Goal: Task Accomplishment & Management: Complete application form

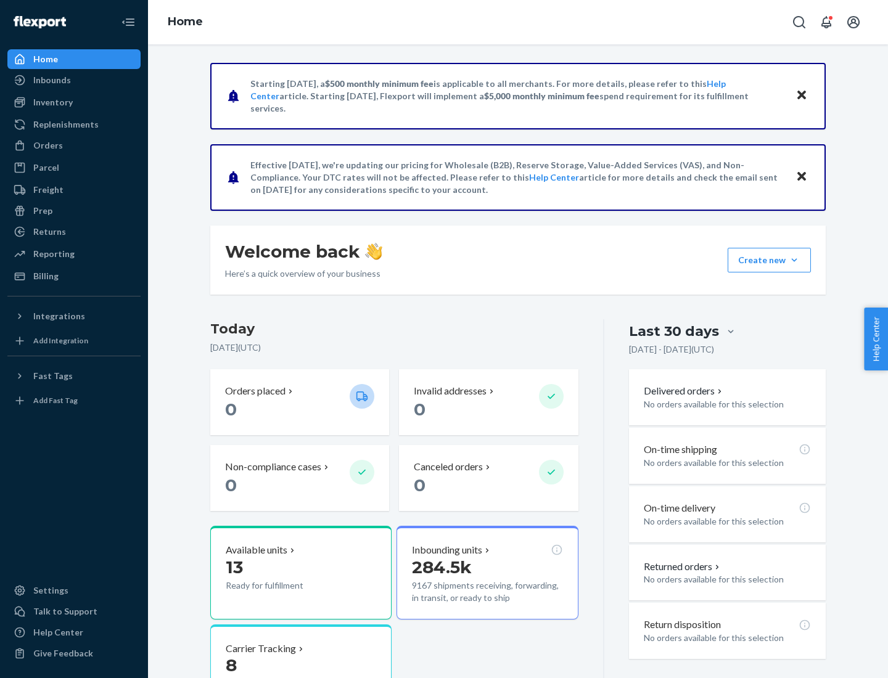
click at [794, 260] on button "Create new Create new inbound Create new order Create new product" at bounding box center [769, 260] width 83 height 25
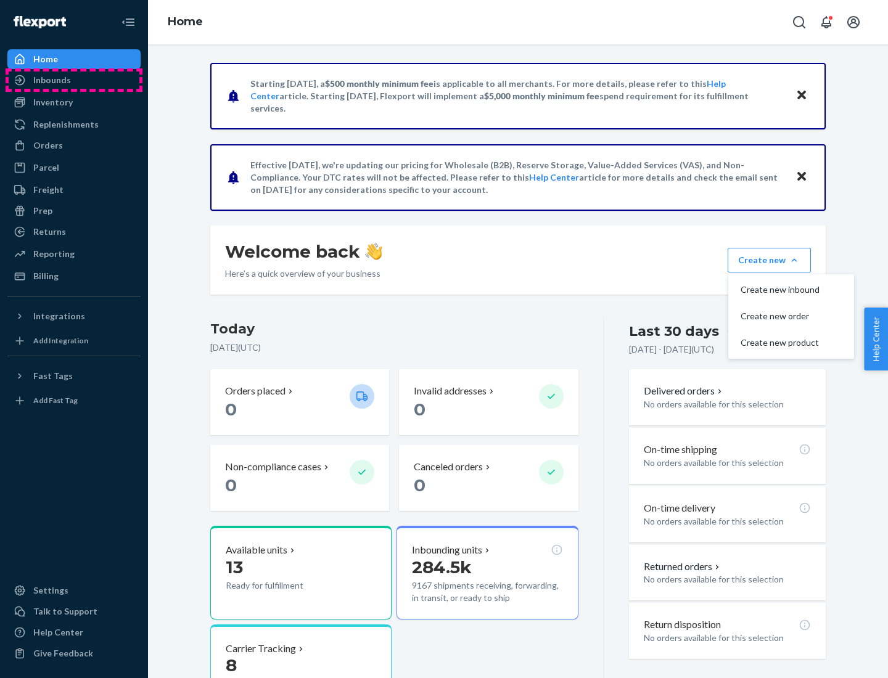
click at [74, 80] on div "Inbounds" at bounding box center [74, 80] width 131 height 17
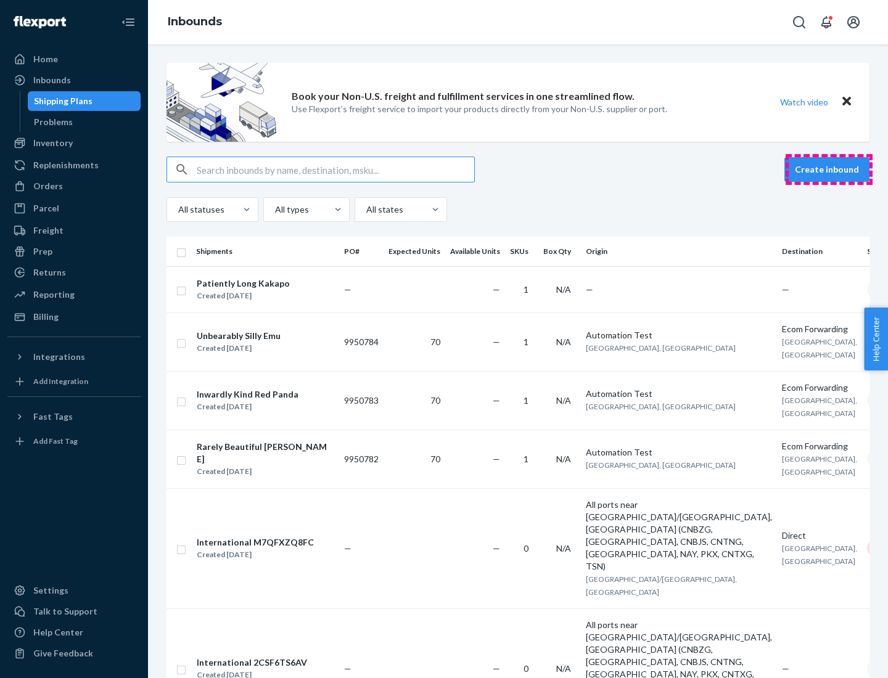
click at [829, 170] on button "Create inbound" at bounding box center [826, 169] width 85 height 25
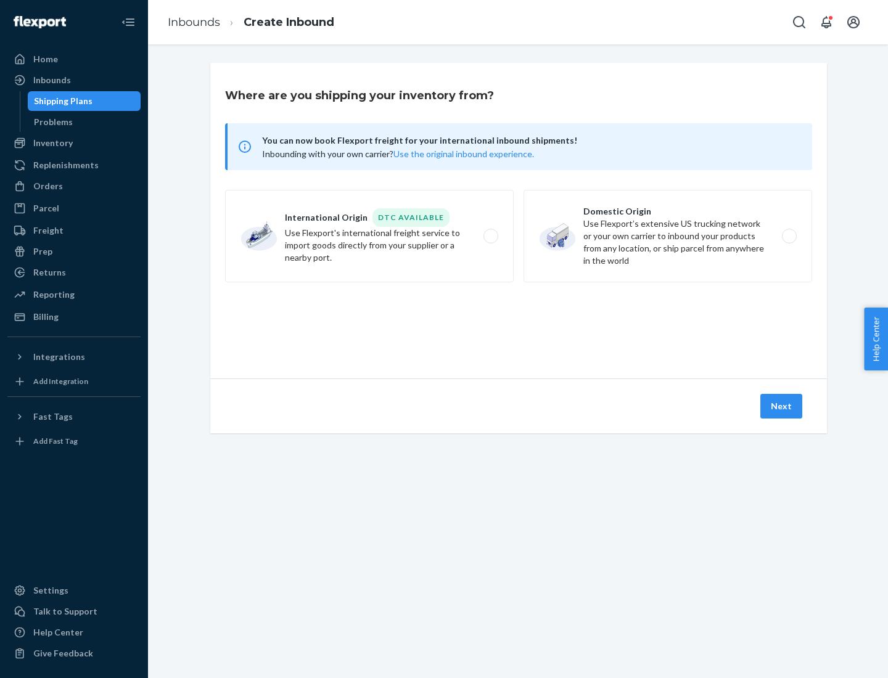
click at [668, 236] on label "Domestic Origin Use Flexport’s extensive US trucking network or your own carrie…" at bounding box center [667, 236] width 289 height 92
click at [789, 236] on input "Domestic Origin Use Flexport’s extensive US trucking network or your own carrie…" at bounding box center [793, 236] width 8 height 8
radio input "true"
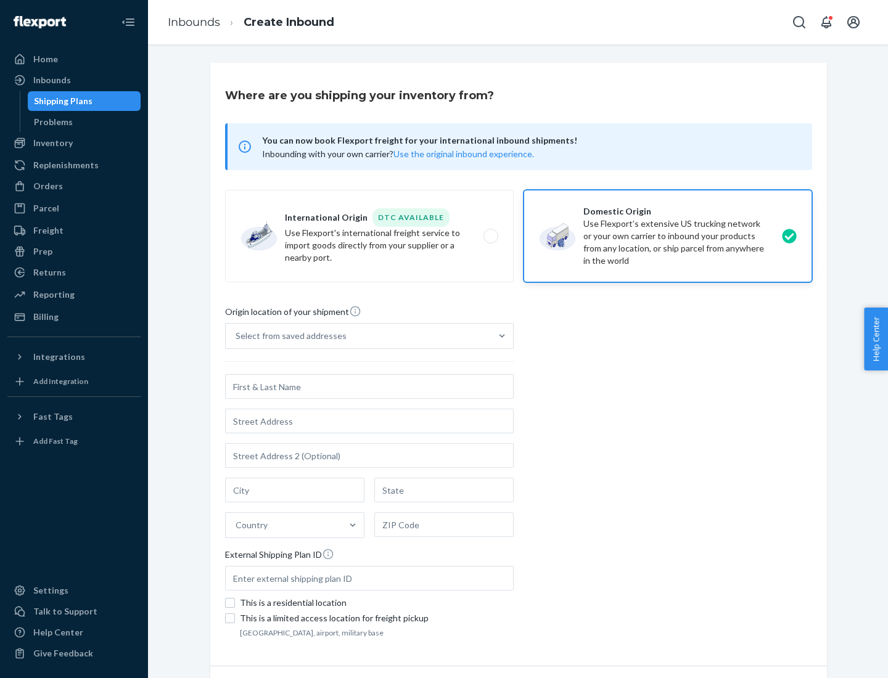
click at [358, 336] on div "Select from saved addresses" at bounding box center [358, 336] width 265 height 25
click at [237, 336] on input "Select from saved addresses" at bounding box center [236, 336] width 1 height 12
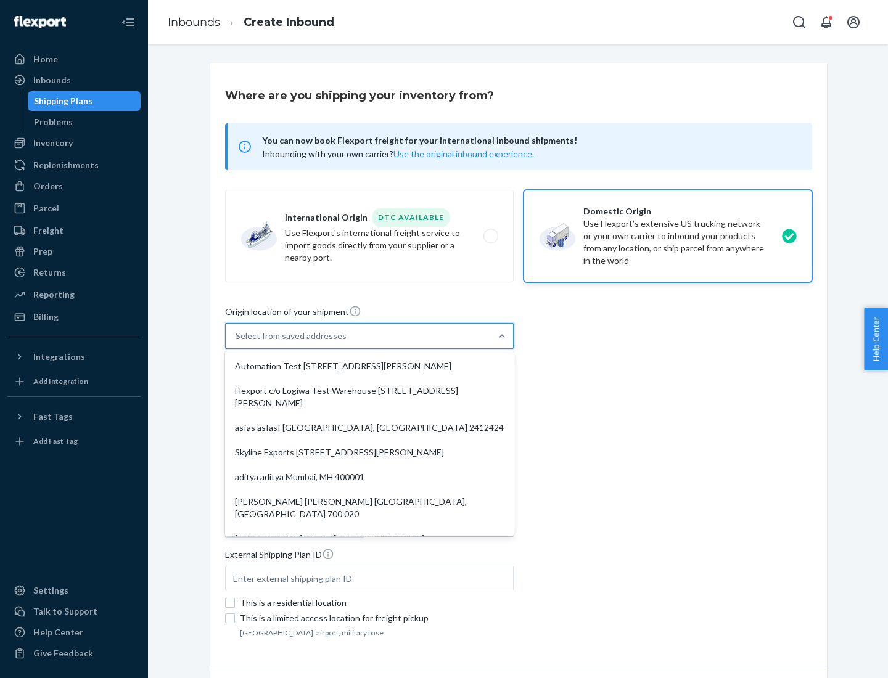
scroll to position [5, 0]
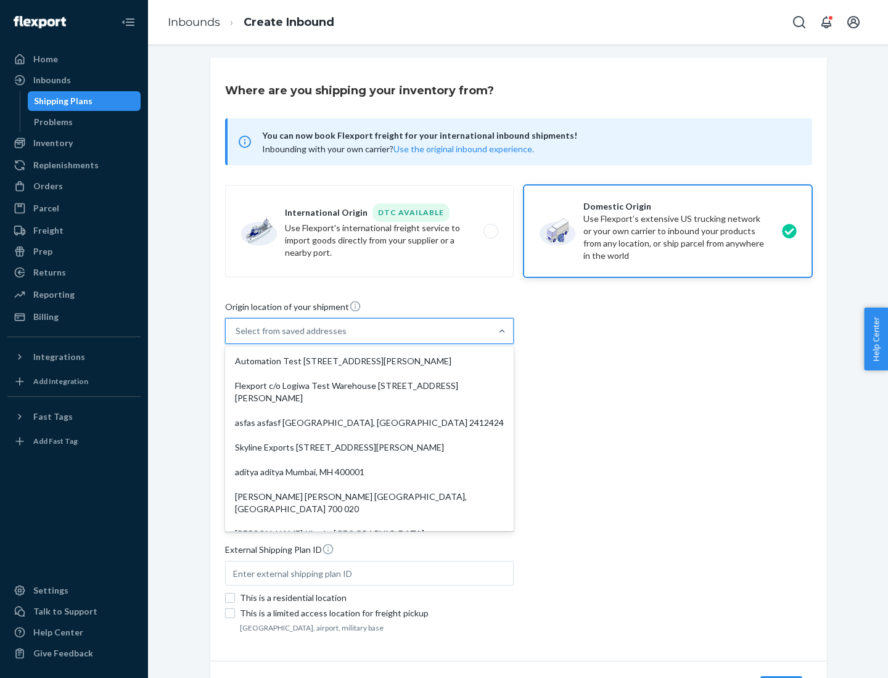
click at [369, 361] on div "Automation Test [STREET_ADDRESS][PERSON_NAME]" at bounding box center [370, 361] width 284 height 25
click at [237, 337] on input "option Automation Test [STREET_ADDRESS][PERSON_NAME]. 9 results available. Use …" at bounding box center [236, 331] width 1 height 12
type input "Automation Test"
type input "9th Floor"
type input "[GEOGRAPHIC_DATA]"
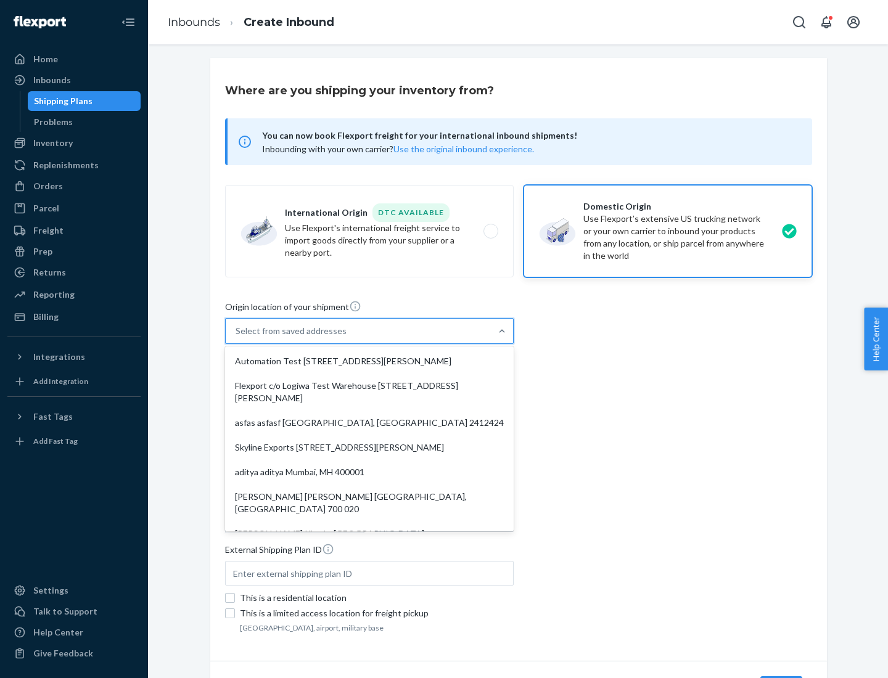
type input "CA"
type input "94104"
type input "[STREET_ADDRESS][PERSON_NAME]"
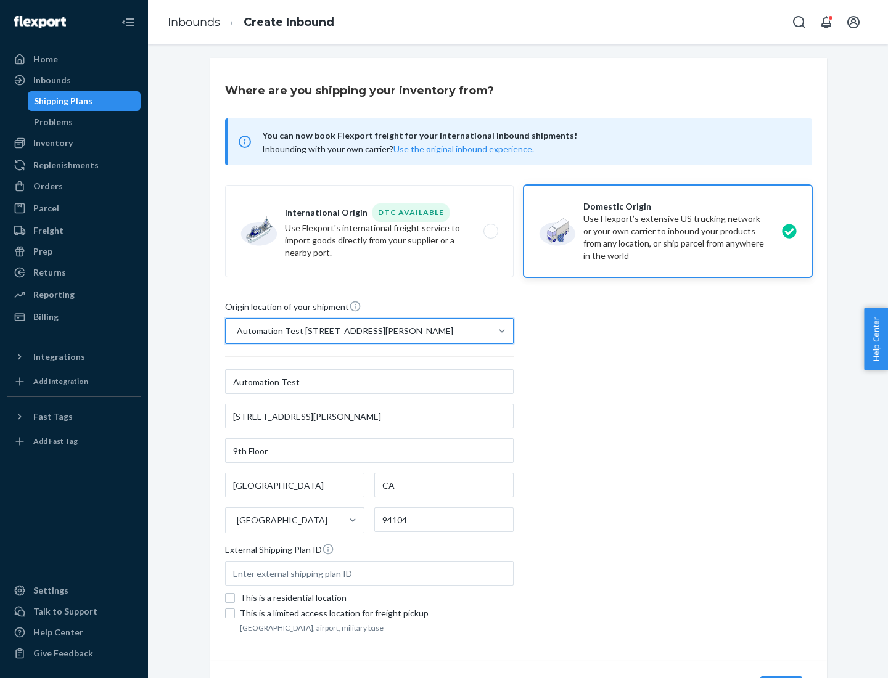
scroll to position [72, 0]
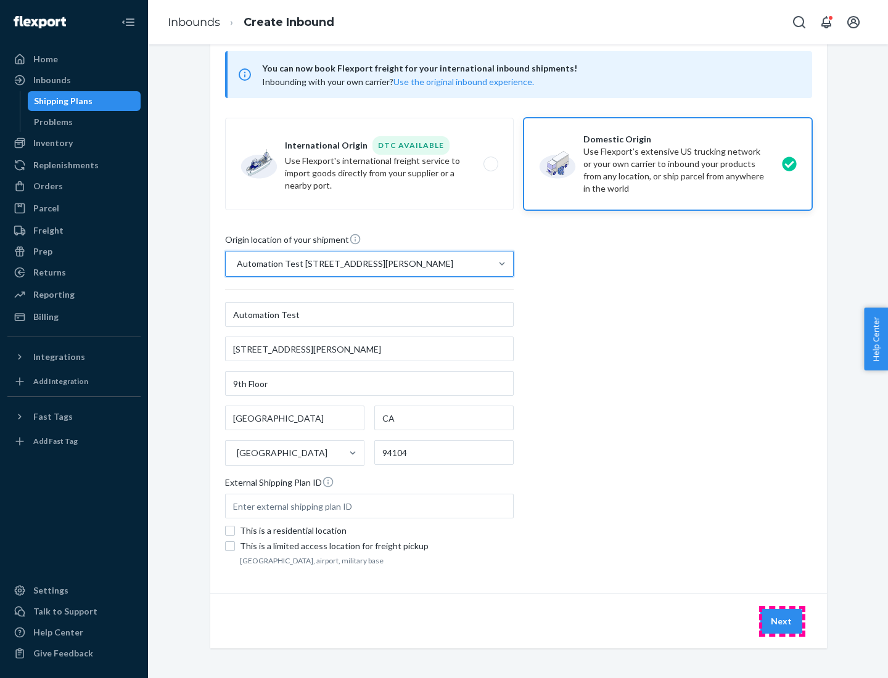
click at [782, 621] on button "Next" at bounding box center [781, 621] width 42 height 25
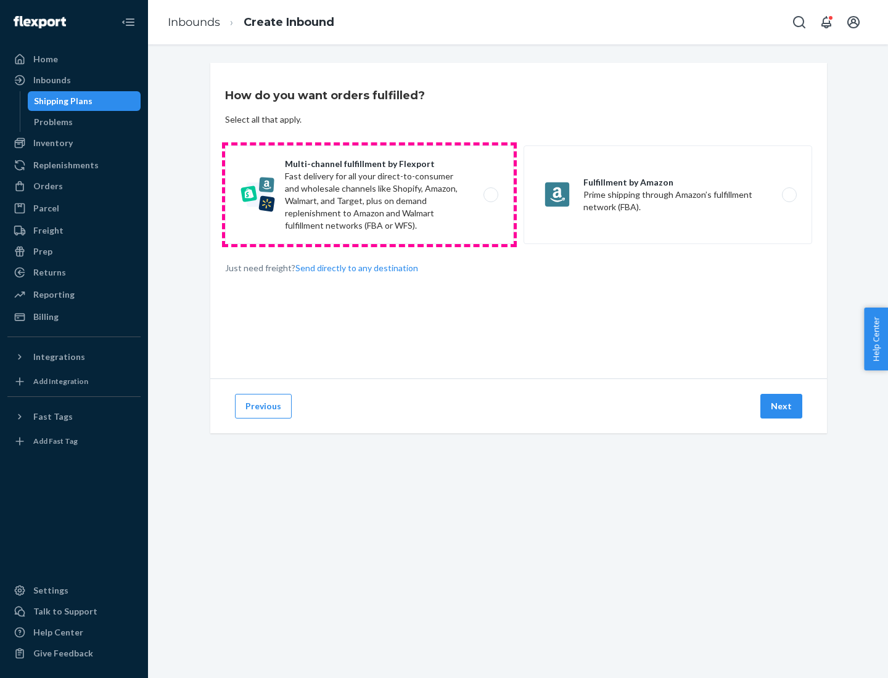
click at [369, 195] on label "Multi-channel fulfillment by Flexport Fast delivery for all your direct-to-cons…" at bounding box center [369, 195] width 289 height 99
click at [490, 195] on input "Multi-channel fulfillment by Flexport Fast delivery for all your direct-to-cons…" at bounding box center [494, 195] width 8 height 8
radio input "true"
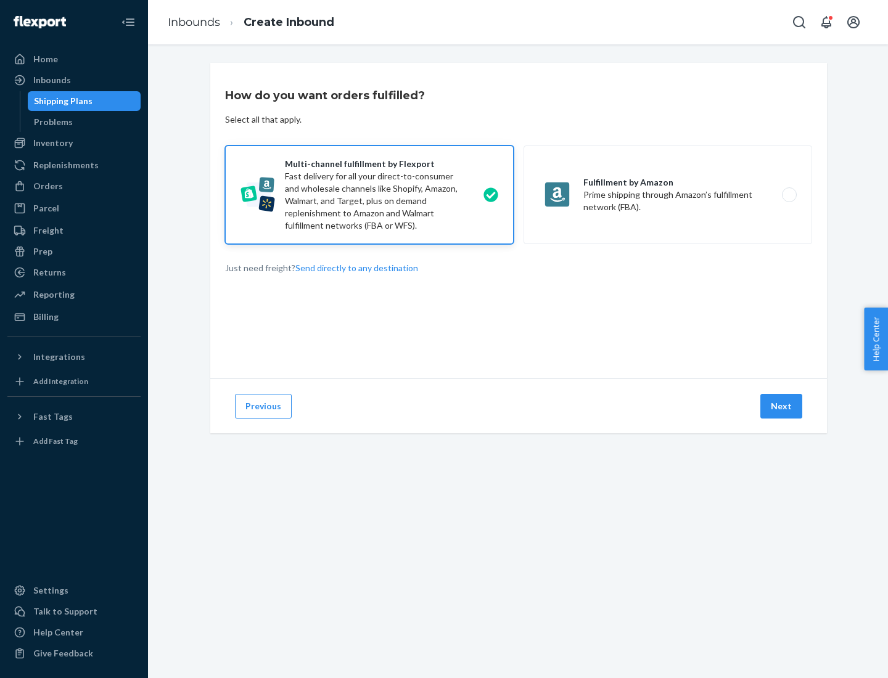
click at [782, 406] on button "Next" at bounding box center [781, 406] width 42 height 25
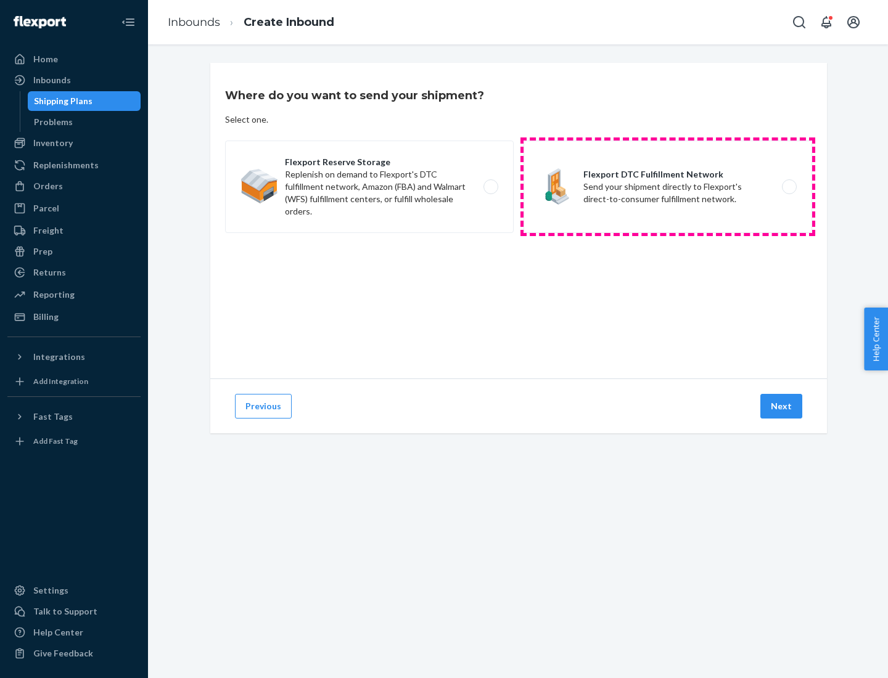
click at [668, 187] on label "Flexport DTC Fulfillment Network Send your shipment directly to Flexport's dire…" at bounding box center [667, 187] width 289 height 92
click at [789, 187] on input "Flexport DTC Fulfillment Network Send your shipment directly to Flexport's dire…" at bounding box center [793, 187] width 8 height 8
radio input "true"
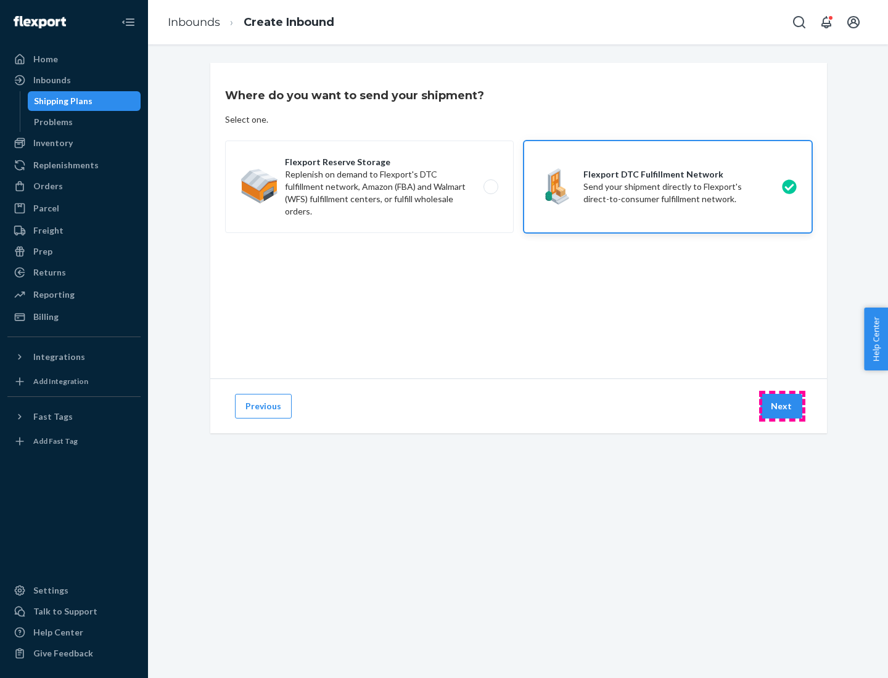
click at [782, 406] on button "Next" at bounding box center [781, 406] width 42 height 25
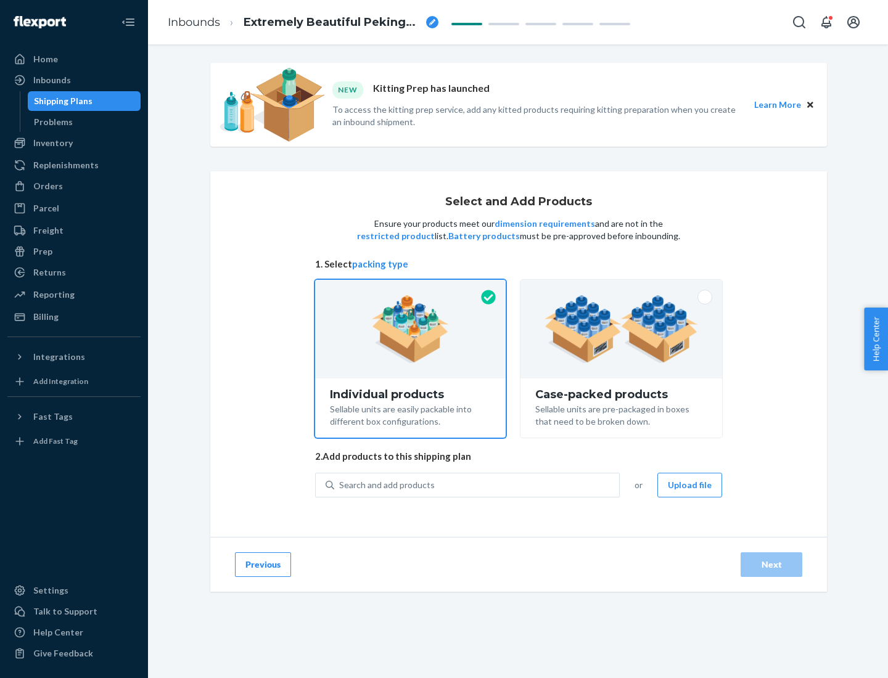
click at [621, 329] on img at bounding box center [621, 329] width 154 height 68
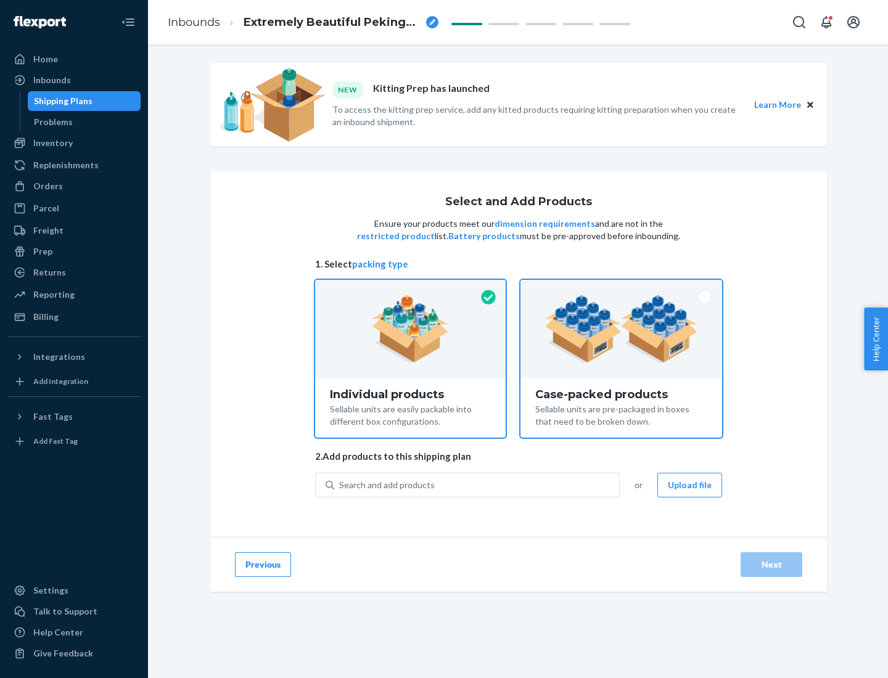
click at [621, 288] on input "Case-packed products Sellable units are pre-packaged in boxes that need to be b…" at bounding box center [621, 284] width 8 height 8
radio input "true"
radio input "false"
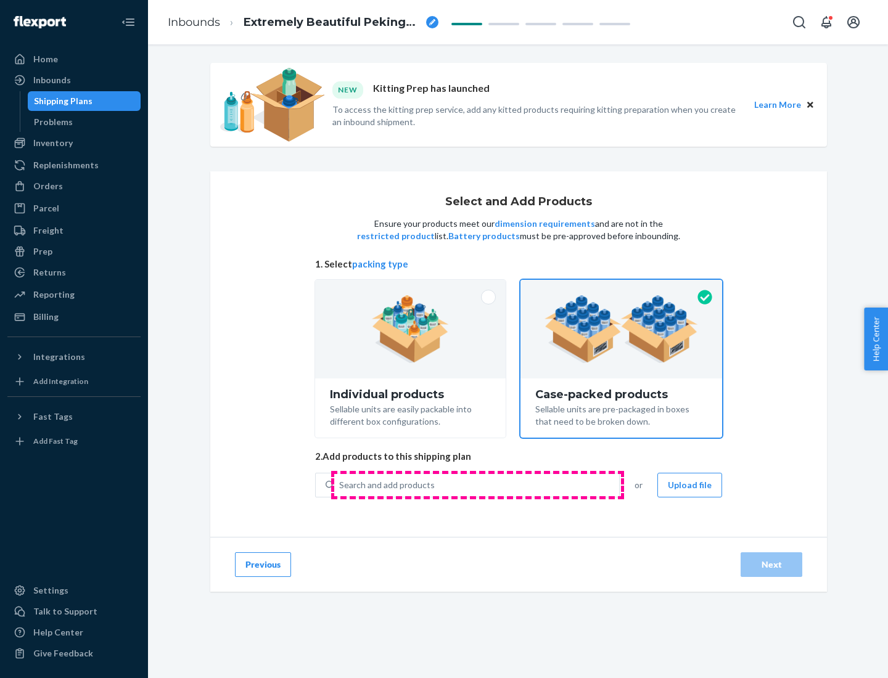
click at [477, 485] on div "Search and add products" at bounding box center [476, 485] width 285 height 22
click at [340, 485] on input "Search and add products" at bounding box center [339, 485] width 1 height 12
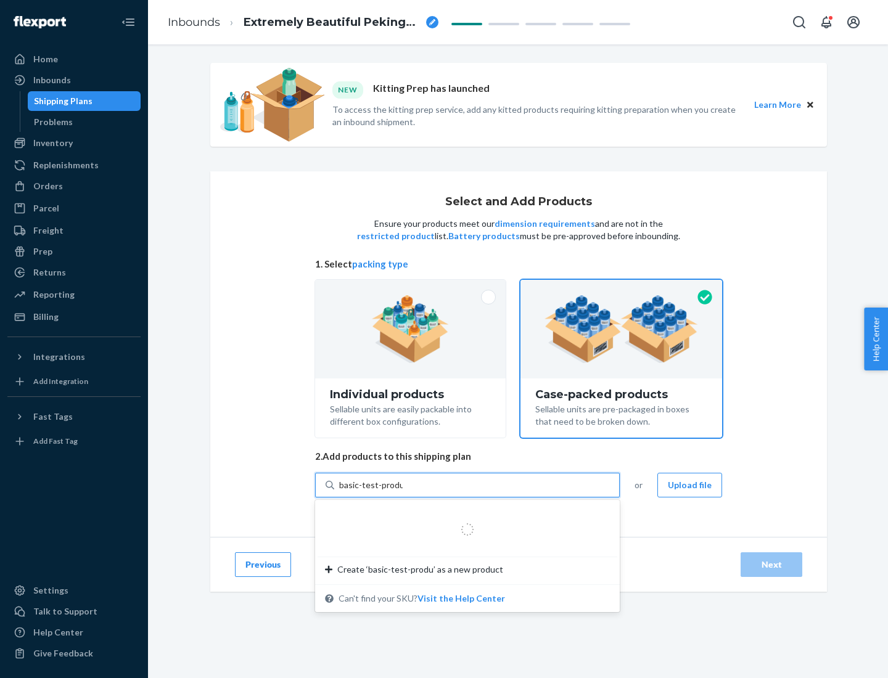
type input "basic-test-product-1"
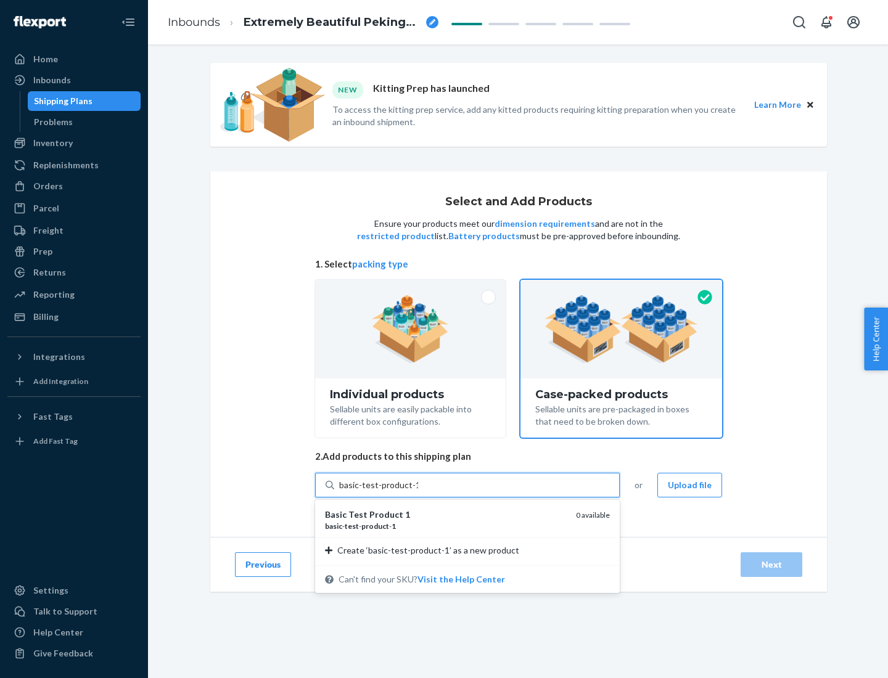
click at [446, 526] on div "basic - test - product - 1" at bounding box center [445, 526] width 241 height 10
click at [418, 491] on input "basic-test-product-1" at bounding box center [378, 485] width 79 height 12
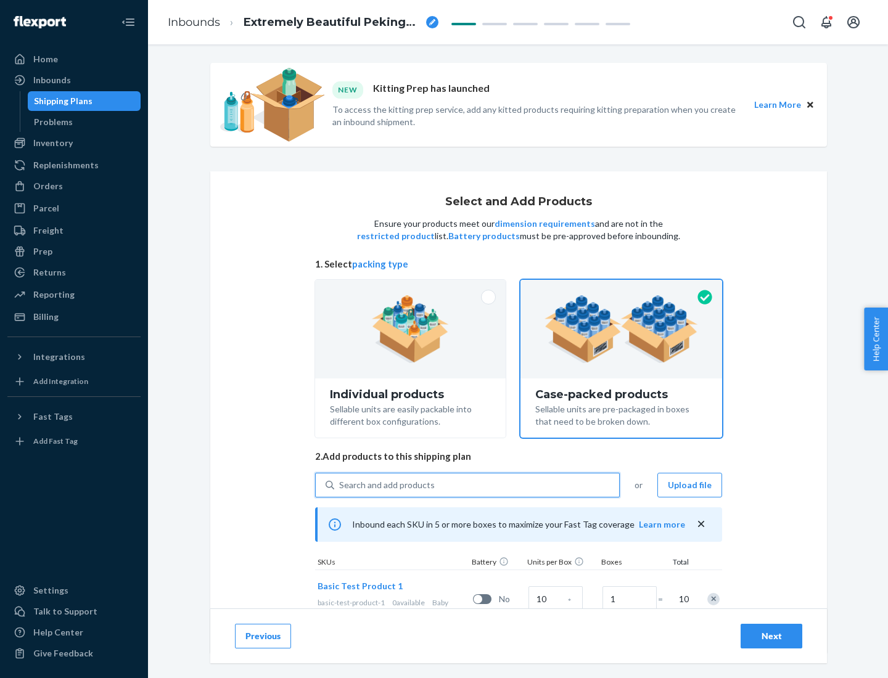
scroll to position [44, 0]
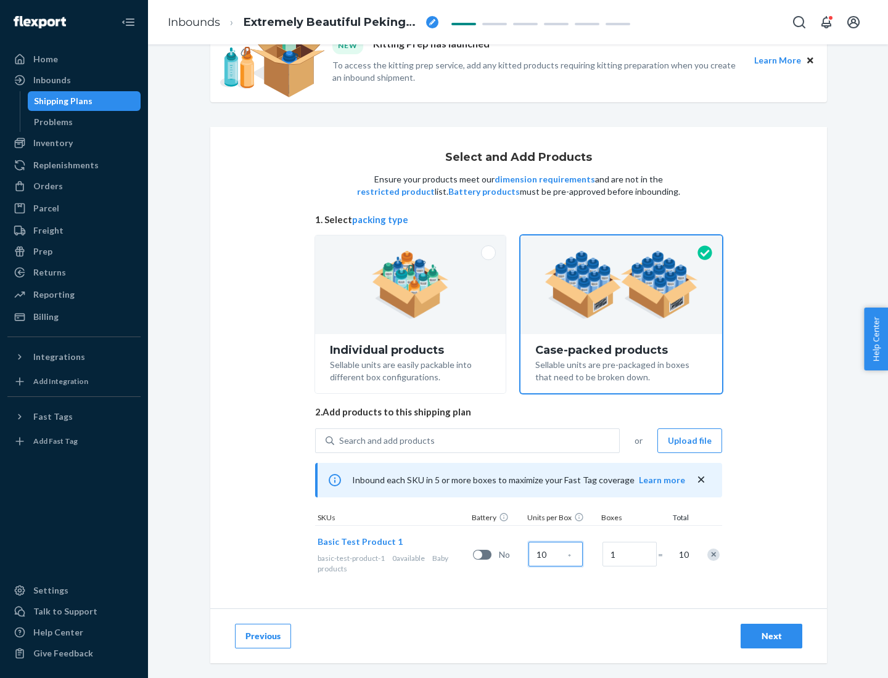
type input "10"
type input "7"
click at [771, 636] on div "Next" at bounding box center [771, 636] width 41 height 12
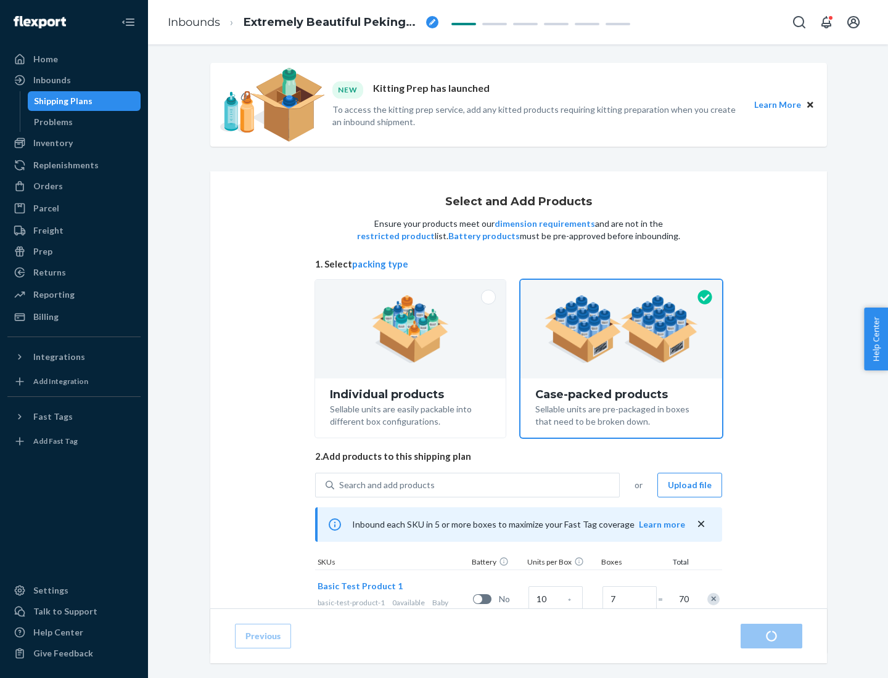
radio input "true"
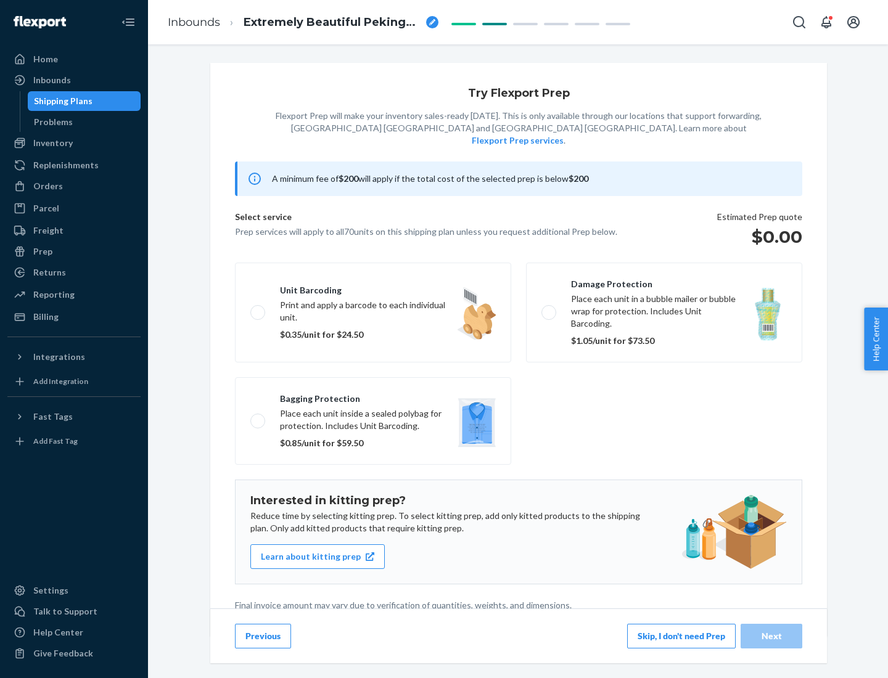
scroll to position [3, 0]
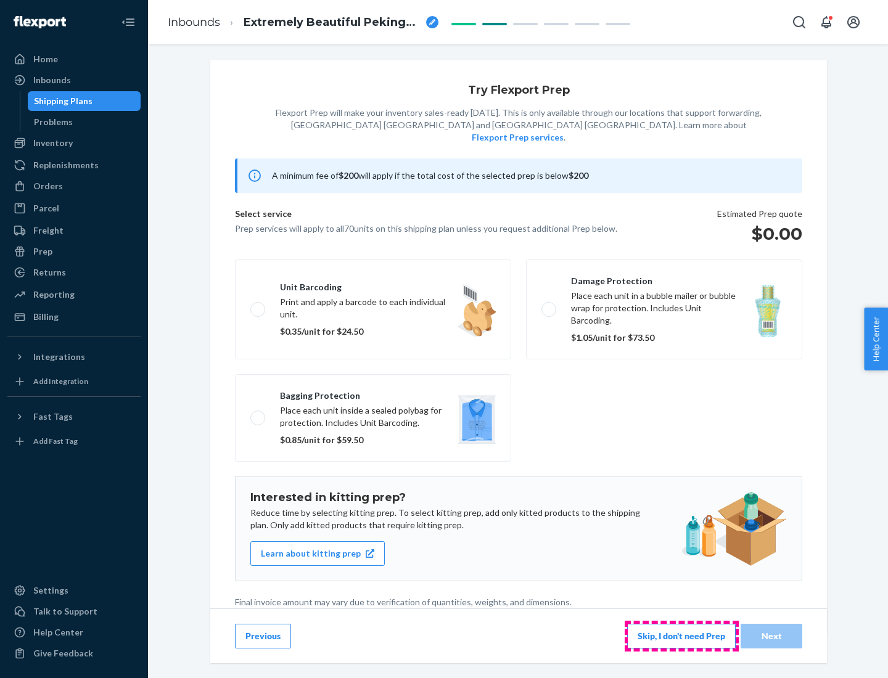
click at [681, 636] on button "Skip, I don't need Prep" at bounding box center [681, 636] width 109 height 25
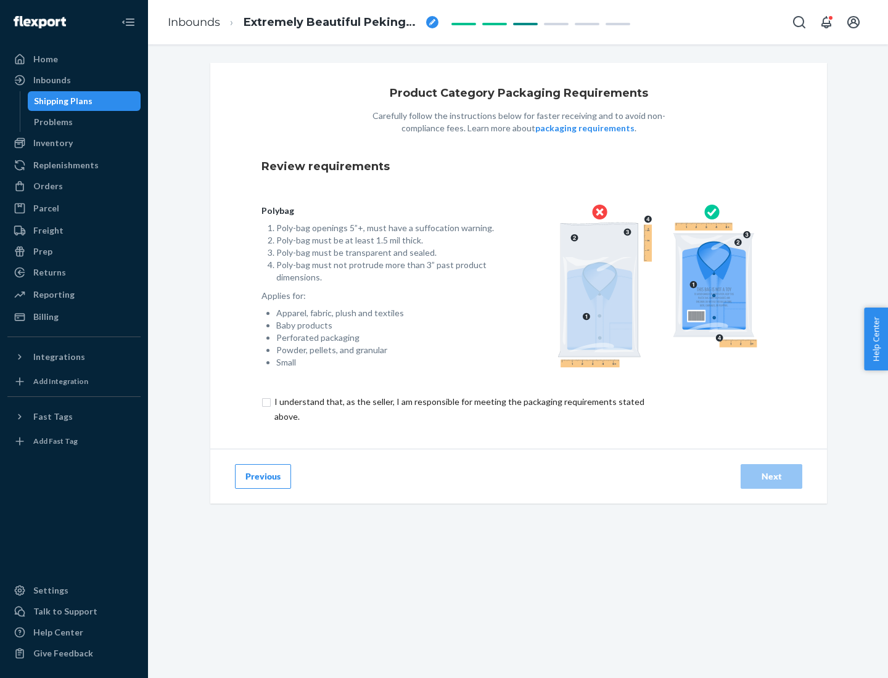
click at [458, 409] on input "checkbox" at bounding box center [466, 410] width 410 height 30
checkbox input "true"
click at [771, 476] on div "Next" at bounding box center [771, 476] width 41 height 12
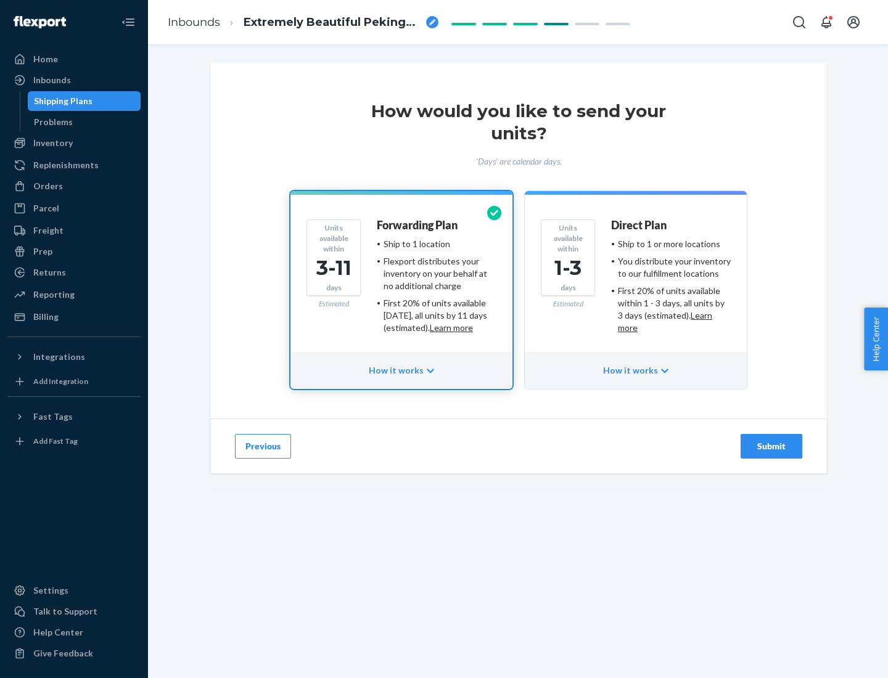
click at [636, 281] on ul "Ship to 1 or more locations You distribute your inventory to our fulfillment lo…" at bounding box center [671, 286] width 120 height 96
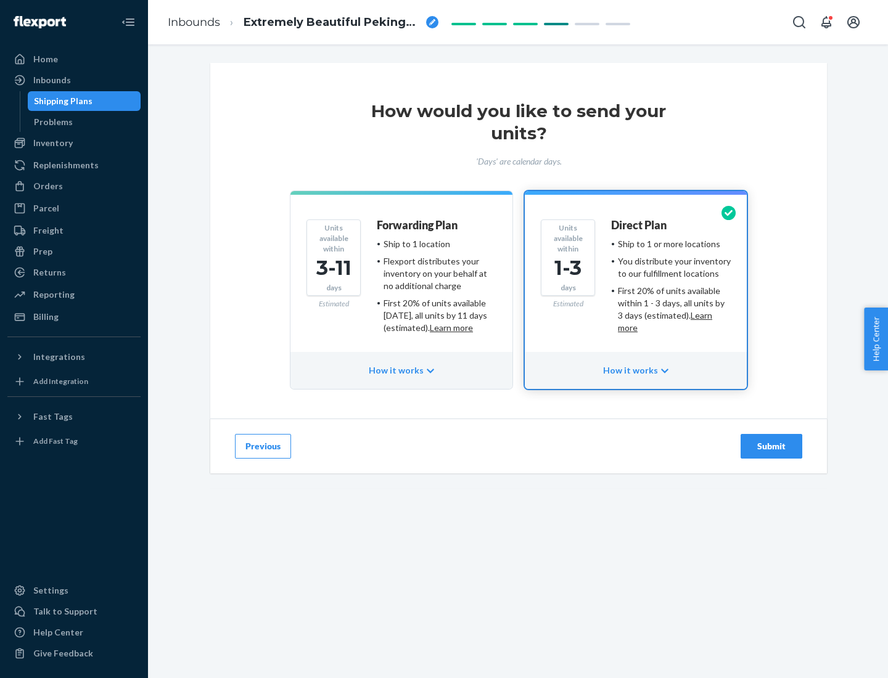
click at [771, 446] on div "Submit" at bounding box center [771, 446] width 41 height 12
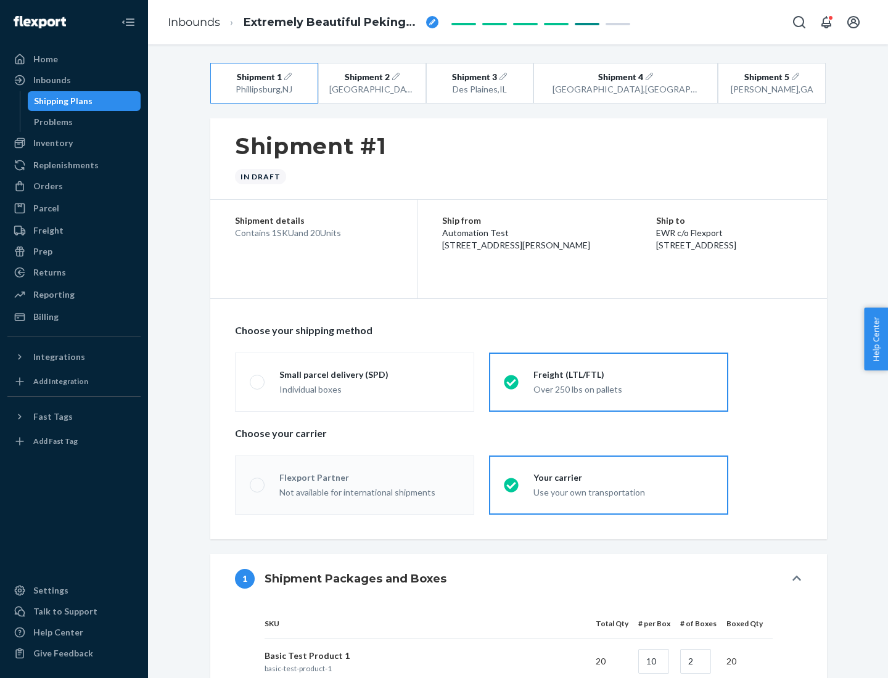
radio input "true"
radio input "false"
radio input "true"
radio input "false"
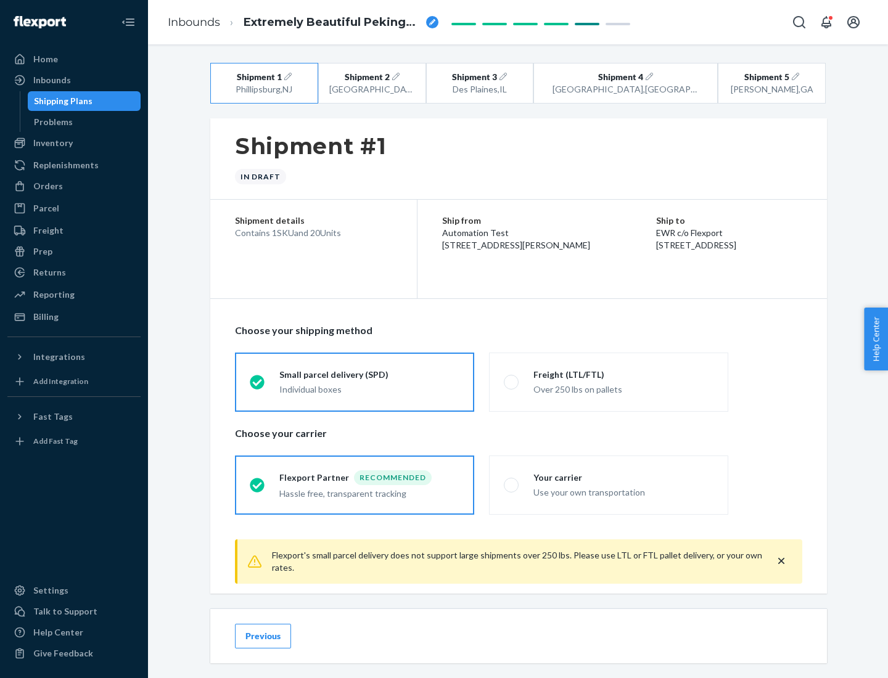
scroll to position [14, 0]
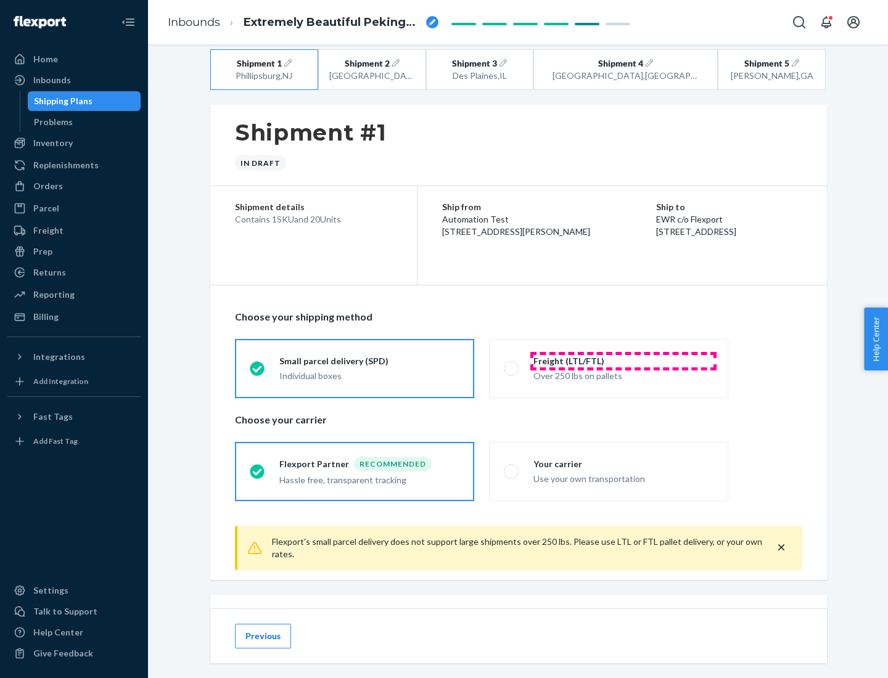
click at [623, 361] on div "Freight (LTL/FTL)" at bounding box center [623, 361] width 180 height 12
click at [512, 364] on input "Freight (LTL/FTL) Over 250 lbs on pallets" at bounding box center [508, 368] width 8 height 8
radio input "true"
radio input "false"
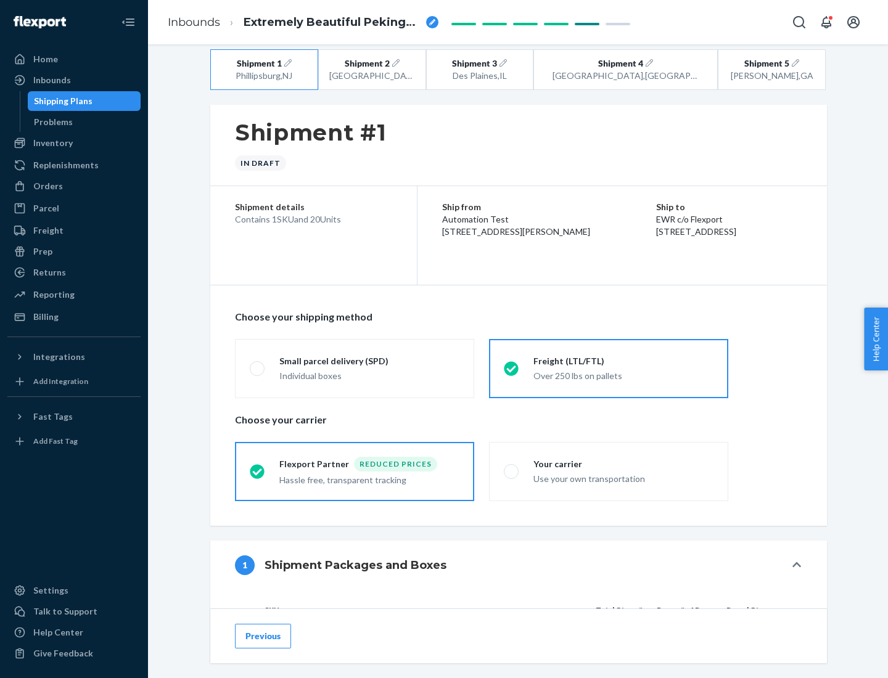
scroll to position [117, 0]
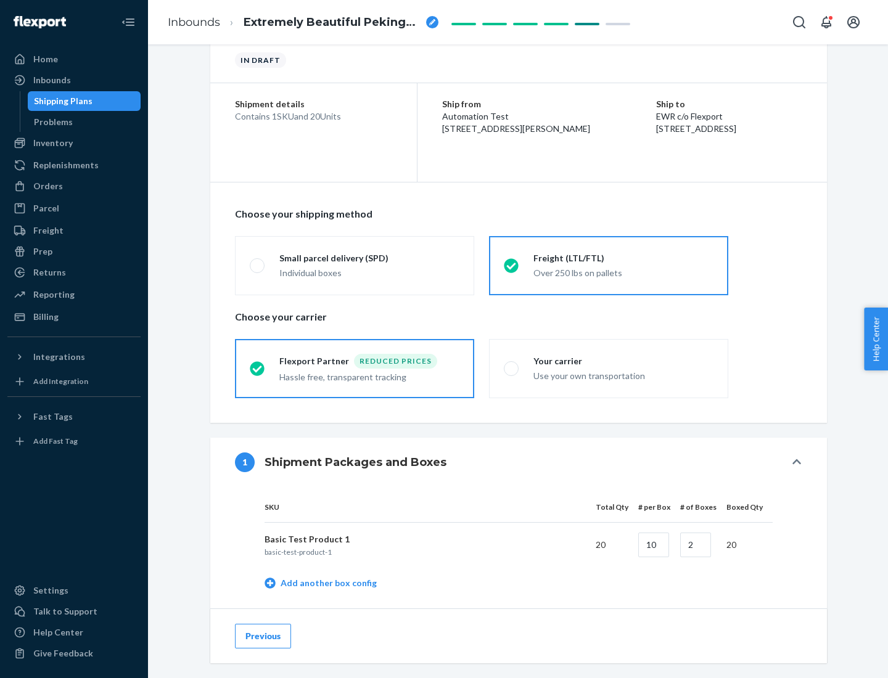
click at [623, 361] on div "Your carrier" at bounding box center [623, 361] width 180 height 12
click at [512, 364] on input "Your carrier Use your own transportation" at bounding box center [508, 368] width 8 height 8
radio input "true"
radio input "false"
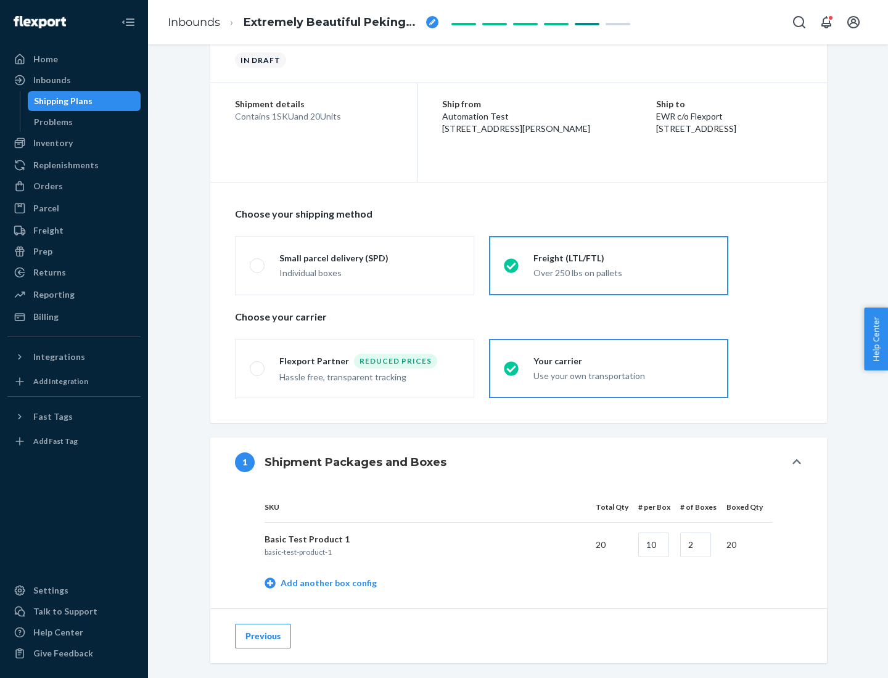
scroll to position [390, 0]
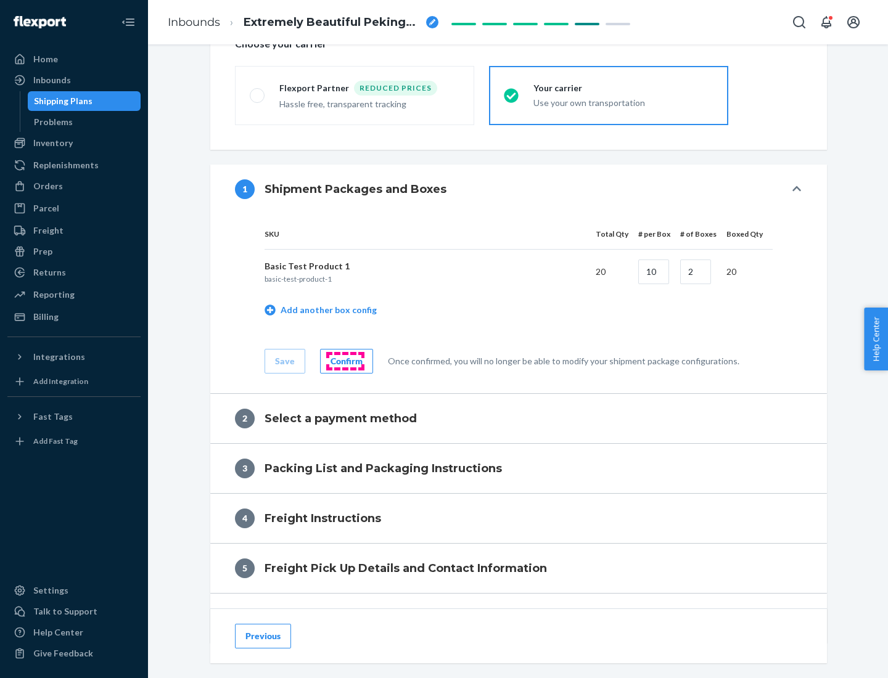
click at [345, 361] on div "Confirm" at bounding box center [346, 361] width 32 height 12
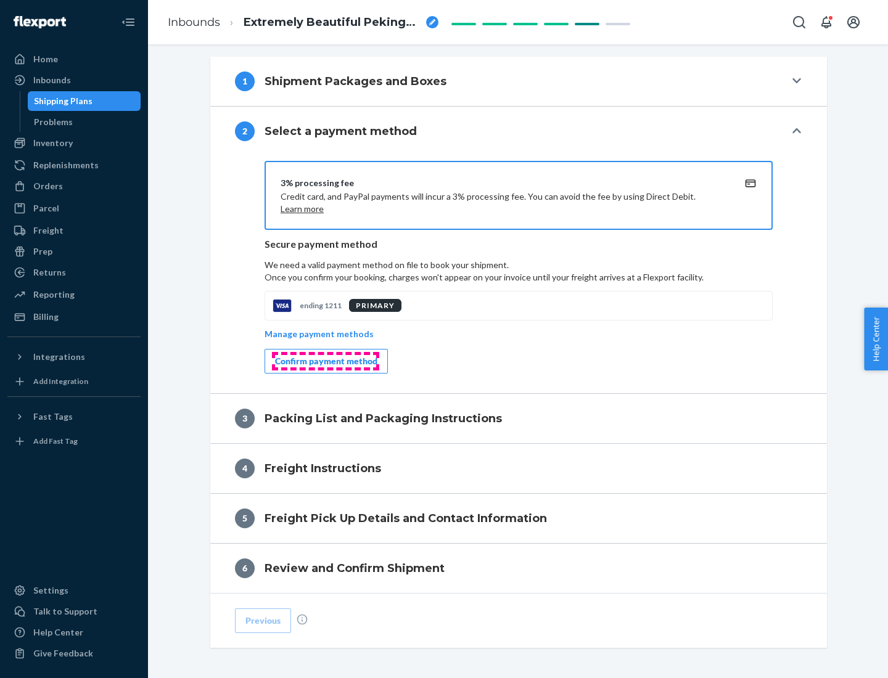
click at [325, 361] on div "Confirm payment method" at bounding box center [326, 361] width 102 height 12
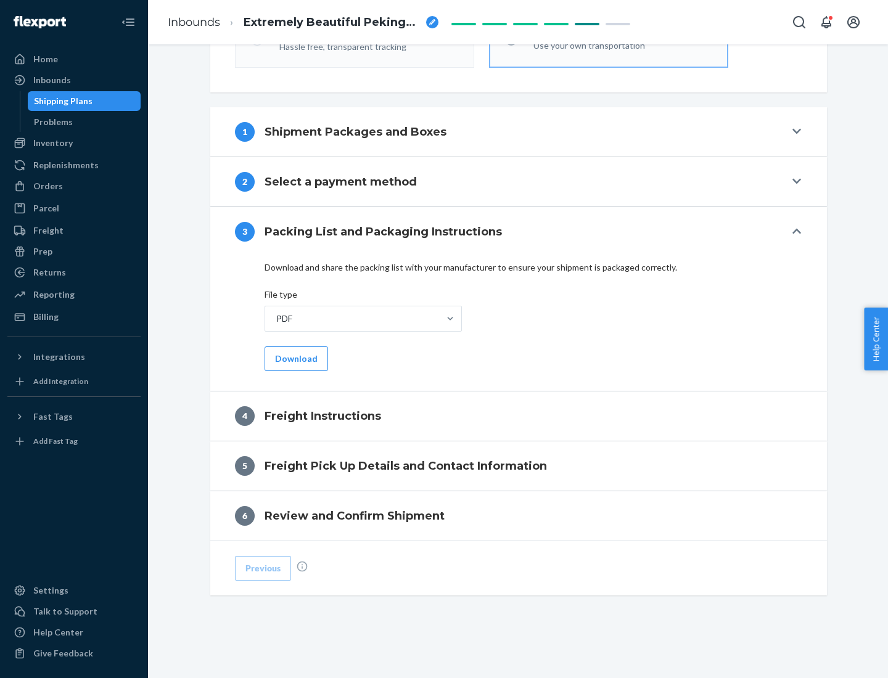
scroll to position [445, 0]
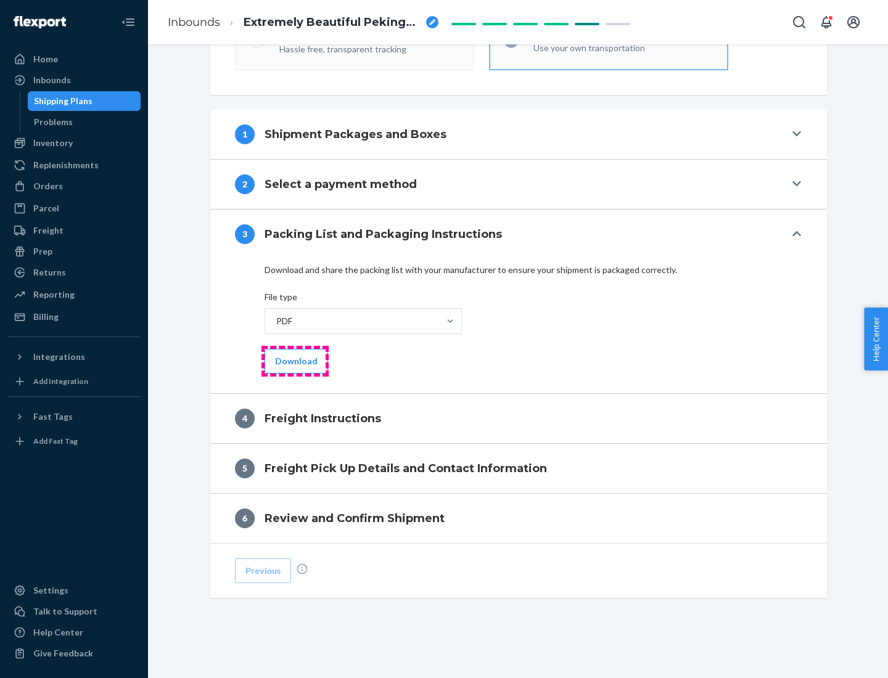
click at [295, 361] on button "Download" at bounding box center [296, 361] width 64 height 25
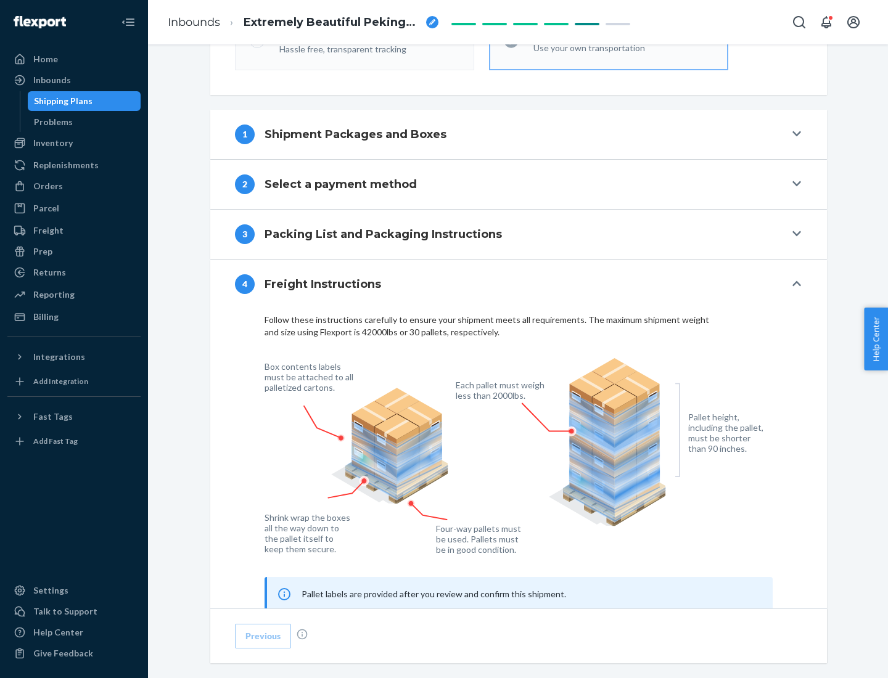
scroll to position [745, 0]
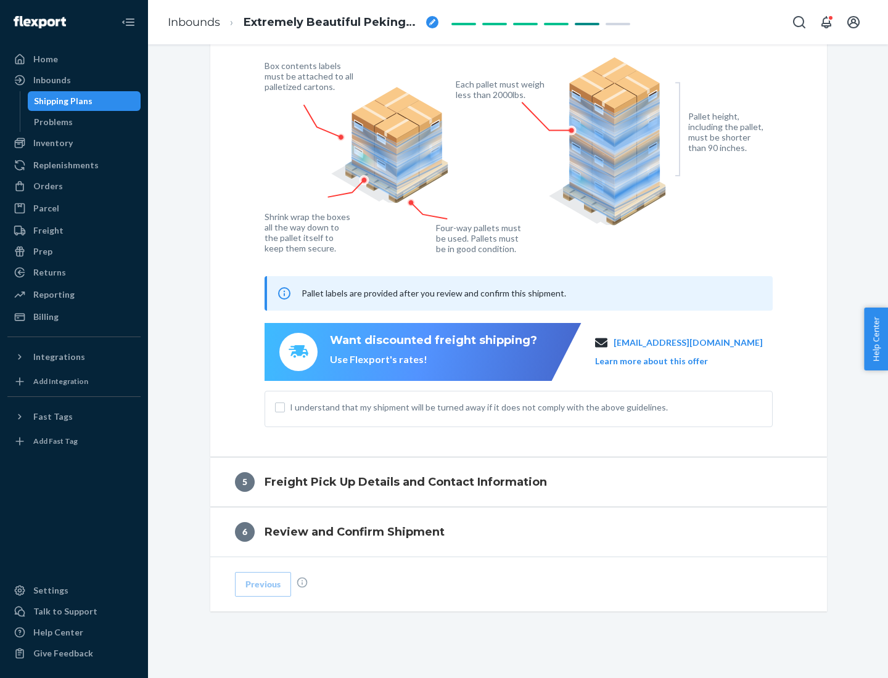
click at [666, 361] on button "Learn more about this offer" at bounding box center [651, 361] width 113 height 12
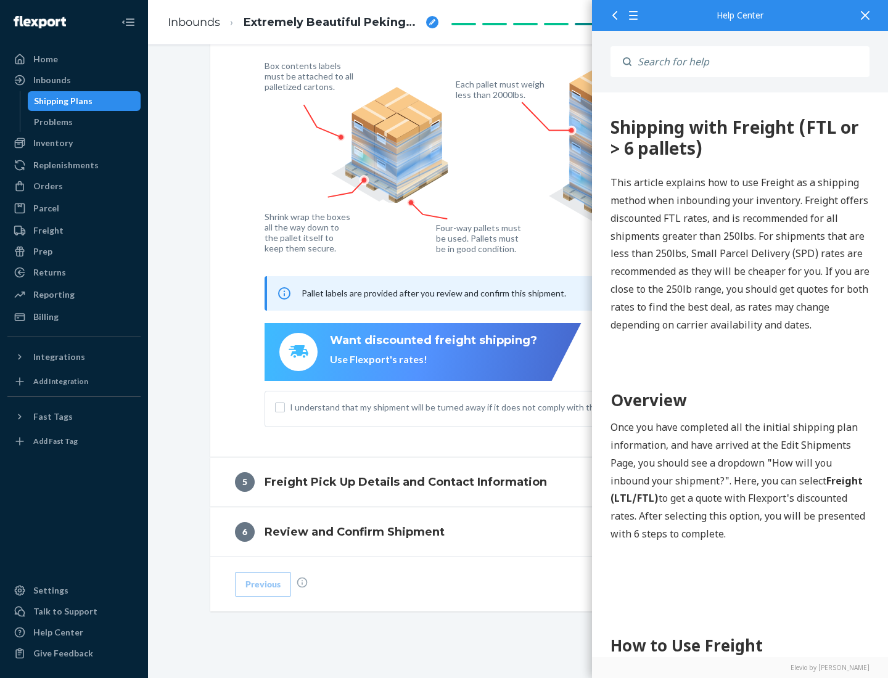
scroll to position [0, 0]
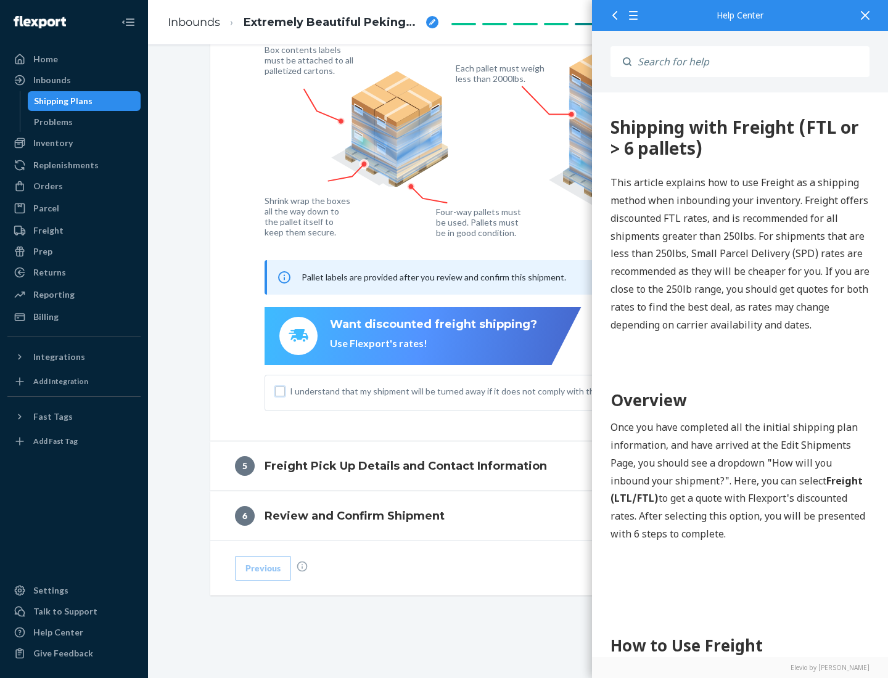
click at [280, 391] on input "I understand that my shipment will be turned away if it does not comply with th…" at bounding box center [280, 392] width 10 height 10
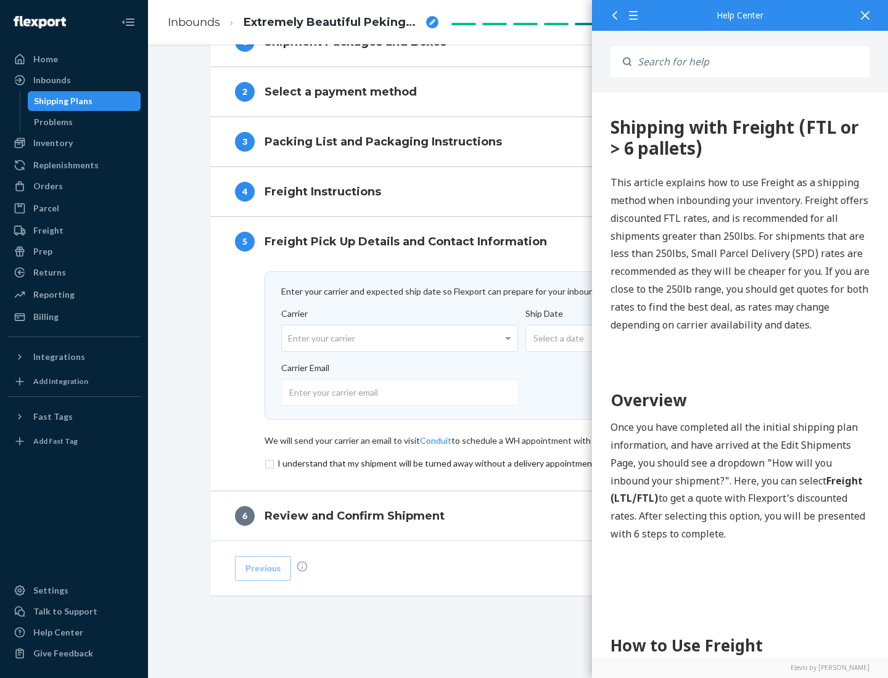
scroll to position [537, 0]
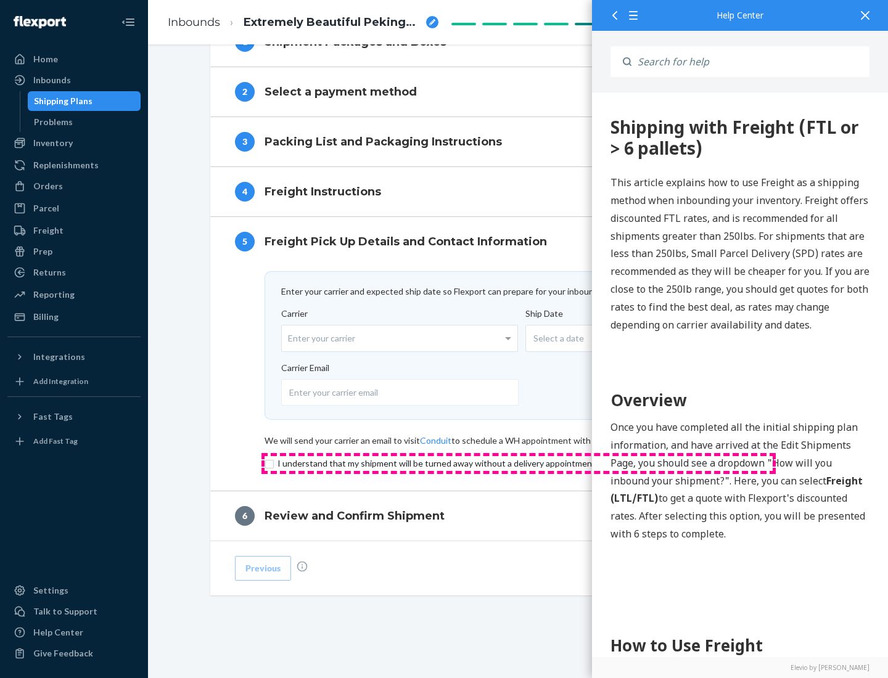
click at [519, 463] on input "checkbox" at bounding box center [518, 463] width 508 height 15
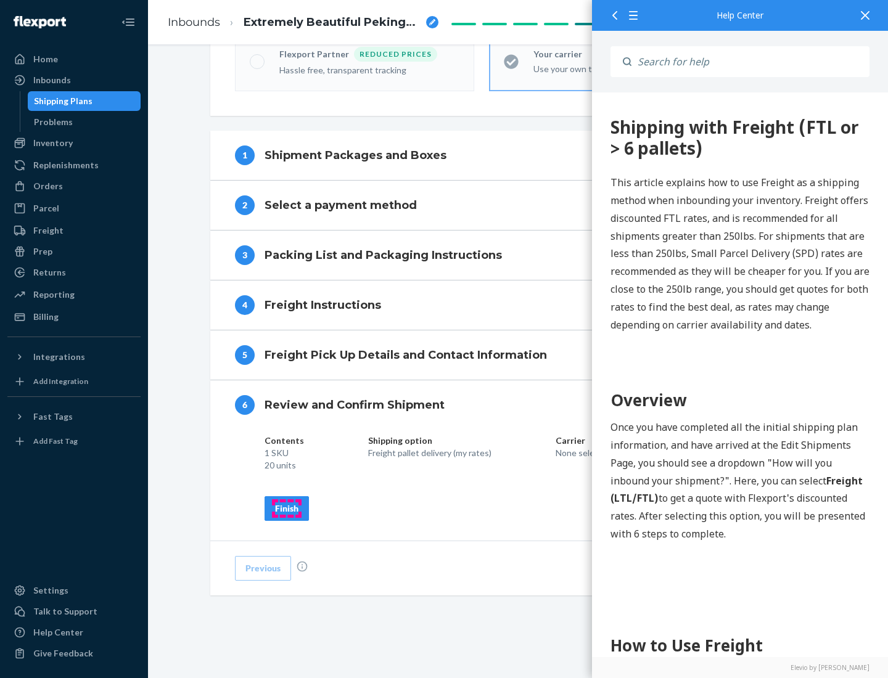
click at [287, 508] on div "Finish" at bounding box center [286, 508] width 23 height 12
